Goal: Use online tool/utility: Utilize a website feature to perform a specific function

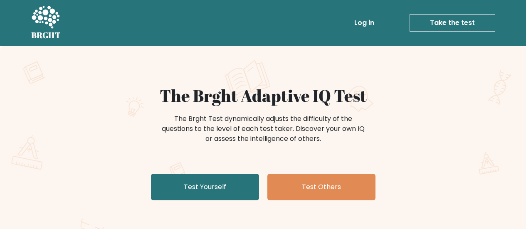
scroll to position [83, 0]
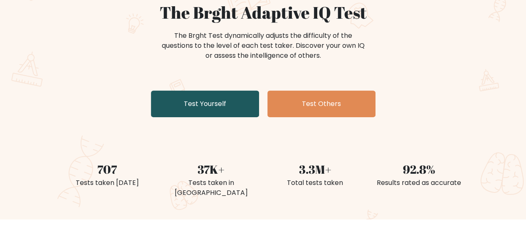
click at [206, 117] on link "Test Yourself" at bounding box center [205, 104] width 108 height 27
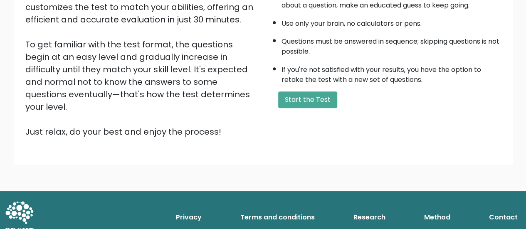
scroll to position [166, 0]
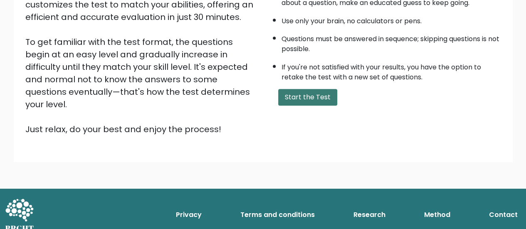
click at [313, 106] on button "Start the Test" at bounding box center [307, 97] width 59 height 17
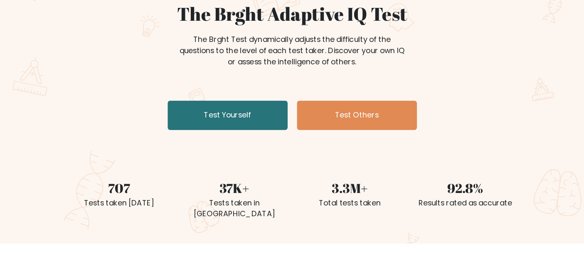
scroll to position [83, 0]
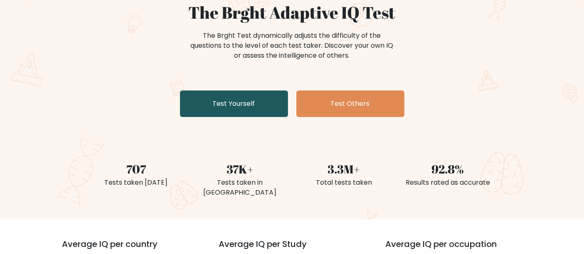
click at [219, 117] on link "Test Yourself" at bounding box center [234, 104] width 108 height 27
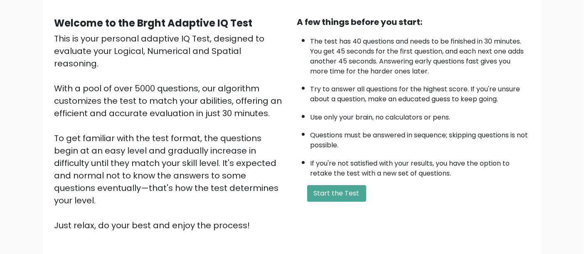
scroll to position [231, 0]
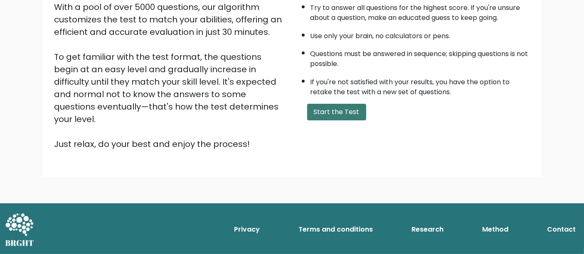
click at [330, 108] on button "Start the Test" at bounding box center [336, 112] width 59 height 17
